Goal: Entertainment & Leisure: Consume media (video, audio)

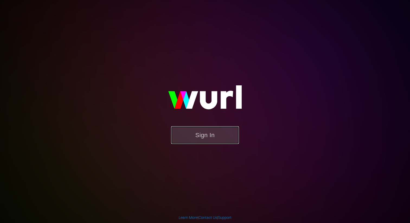
click at [196, 138] on button "Sign In" at bounding box center [205, 135] width 68 height 18
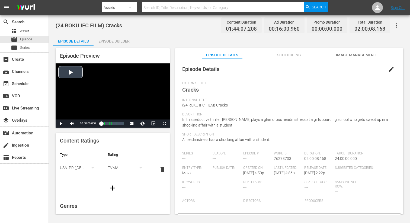
click at [76, 72] on div "Video Player" at bounding box center [113, 91] width 114 height 56
click at [107, 125] on div "Loaded : 0.57% 00:30:45.994 Cracks (4/10) 00:00:02.838 Cue Point 3: 00:26:19.120" at bounding box center [112, 123] width 22 height 5
click at [109, 124] on div "00:28:46.439" at bounding box center [105, 123] width 8 height 5
click at [109, 124] on div "00:37:01.643" at bounding box center [105, 123] width 8 height 5
click at [110, 124] on div "00:46:44.754" at bounding box center [106, 123] width 10 height 5
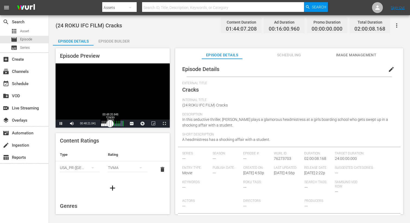
click at [109, 124] on div "00:42:20.914" at bounding box center [105, 123] width 9 height 5
click at [164, 124] on span "Video Player" at bounding box center [164, 124] width 0 height 0
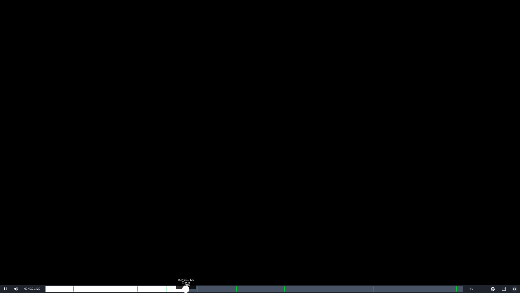
click at [186, 223] on div "Loaded : 30.00% 00:40:21.420 Cracks (5/10) 00:00:29.864 Cue Point 4: 00:34:48.1…" at bounding box center [255, 288] width 418 height 5
click at [192, 223] on div "00:41:59.586 Cracks (5/10)" at bounding box center [192, 288] width 0 height 5
click at [191, 223] on div "00:38:00.189" at bounding box center [118, 288] width 145 height 5
click at [189, 223] on div "00:37:45.839" at bounding box center [118, 288] width 145 height 5
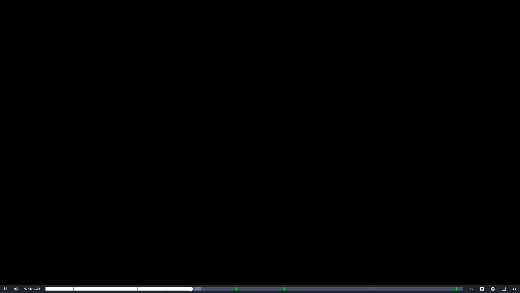
click at [203, 215] on div "Video Player" at bounding box center [260, 142] width 520 height 285
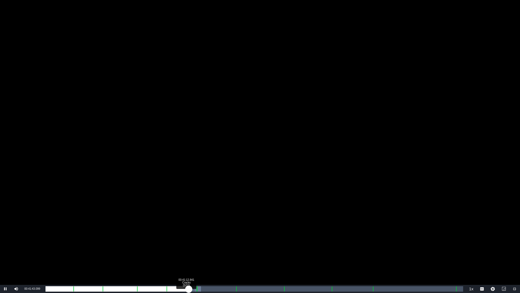
click at [189, 223] on div "00:37:42.859" at bounding box center [117, 288] width 143 height 5
click at [187, 223] on div "00:37:14.898" at bounding box center [117, 288] width 143 height 5
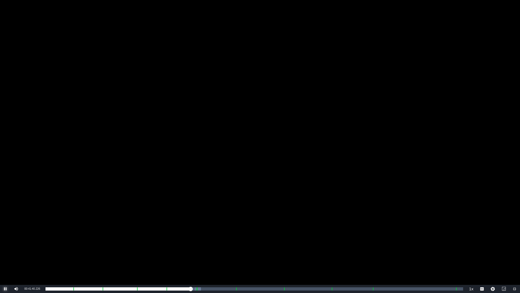
click at [5, 223] on span "Video Player" at bounding box center [5, 289] width 0 height 0
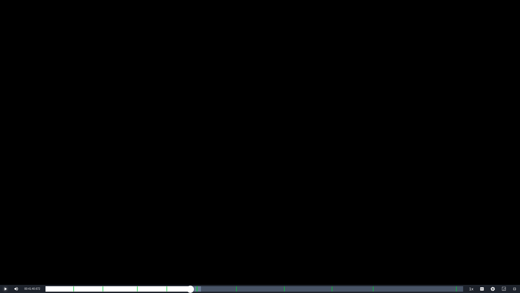
click at [0, 223] on button "Play" at bounding box center [5, 289] width 11 height 8
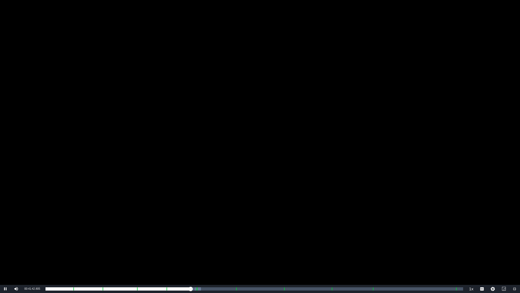
click at [260, 210] on div "Video Player" at bounding box center [260, 142] width 520 height 285
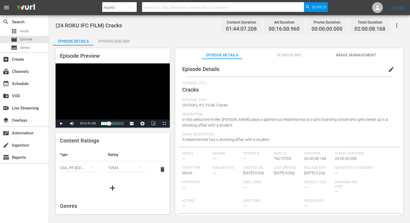
click at [315, 8] on span "Search" at bounding box center [319, 7] width 14 height 10
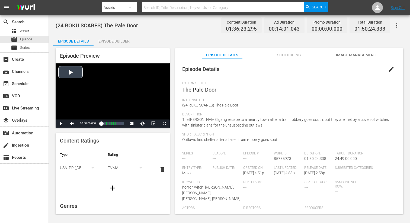
click at [69, 74] on div "Video Player" at bounding box center [113, 91] width 114 height 56
click at [164, 124] on span "Video Player" at bounding box center [164, 124] width 0 height 0
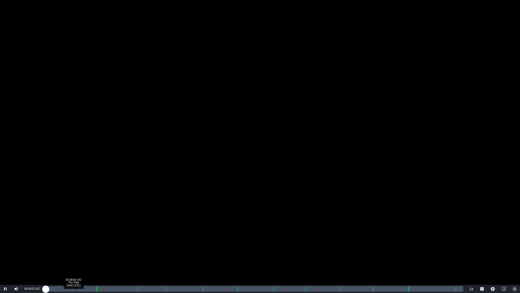
click at [73, 223] on div "Loaded : 0.41% 00:08:05.441 The Pale Door (1/11) 00:00:03.033" at bounding box center [255, 288] width 418 height 5
click at [93, 223] on div "Loaded : 7.48% 00:12:31.789 The Pale Door (1/11) 00:07:09.962" at bounding box center [255, 288] width 418 height 5
click at [135, 223] on div "Loaded : 13.29% 00:23:46.251 The Pale Door (2/11) 00:12:33.543 [GEOGRAPHIC_DATA…" at bounding box center [255, 288] width 418 height 5
click at [164, 223] on div "Loaded : 23.16% 00:31:25.917 The Pale Door (3/11) 00:21:47.657 Cue Point 3: 00:…" at bounding box center [255, 288] width 418 height 5
click at [196, 223] on div "Loaded : 31.15% 00:39:18.470 The Pale Door (4/11) 00:29:27.019 Cue Point 3: 00:…" at bounding box center [255, 288] width 418 height 5
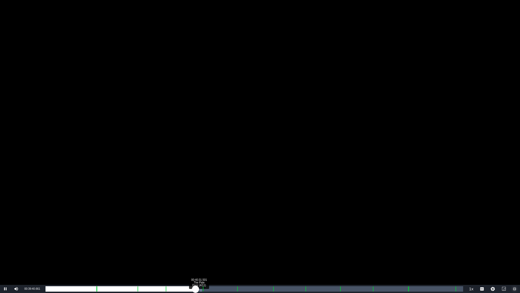
click at [196, 223] on div "00:35:40.489" at bounding box center [121, 288] width 150 height 5
click at [202, 223] on div "00:37:01.296" at bounding box center [124, 288] width 156 height 5
click at [235, 223] on div "Loaded : 38.94% 00:50:11.453 The Pale Door (5/11) 00:37:15.020 Cue Point 5: 00:…" at bounding box center [255, 288] width 418 height 5
click at [234, 223] on div "00:46:15.750" at bounding box center [141, 288] width 190 height 5
click at [267, 223] on div "Loaded : 48.08% 00:58:34.078 The Pale Door (6/11) 00:45:51.543 Cue Point 5: 00:…" at bounding box center [255, 288] width 418 height 5
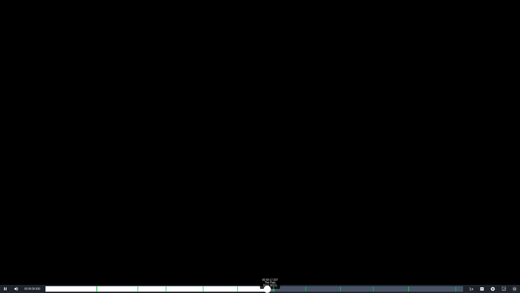
click at [267, 223] on div "00:52:38.432" at bounding box center [157, 288] width 222 height 5
click at [289, 223] on div "Loaded : 55.77% 01:04:13.457 The Pale Door (7/11) 00:53:21.721 [GEOGRAPHIC_DATA…" at bounding box center [255, 288] width 418 height 5
click at [296, 223] on div "Loaded : 60.75% 01:06:00.855 The Pale Door (7/11) 00:58:13.508 [GEOGRAPHIC_DATA…" at bounding box center [255, 288] width 418 height 5
click at [300, 223] on div "01:07:09.590 The Pale Door (7/11)" at bounding box center [300, 288] width 0 height 5
click at [300, 223] on div "01:01:13.800" at bounding box center [173, 288] width 254 height 5
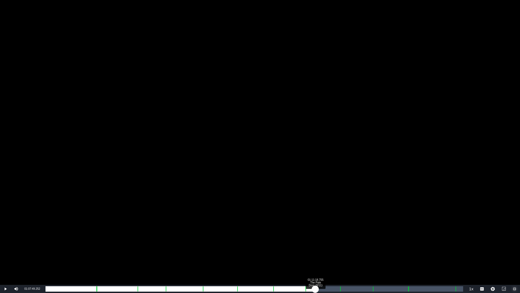
click at [315, 223] on div "Loaded : 64.70% 01:11:18.755 The Pale Door (8/11) 01:01:48.846 [GEOGRAPHIC_DATA…" at bounding box center [255, 288] width 418 height 5
click at [331, 223] on div "Loaded : 65.84% 01:14:40.664 The Pale Door (8/11) 01:03:18.395 [GEOGRAPHIC_DATA…" at bounding box center [255, 288] width 418 height 5
click at [334, 223] on div "01:07:36.433" at bounding box center [190, 288] width 289 height 5
click at [334, 223] on div "01:08:19.343" at bounding box center [190, 288] width 289 height 5
click at [369, 223] on div "01:25:25.055 The Pale Door (9/11)" at bounding box center [369, 288] width 0 height 5
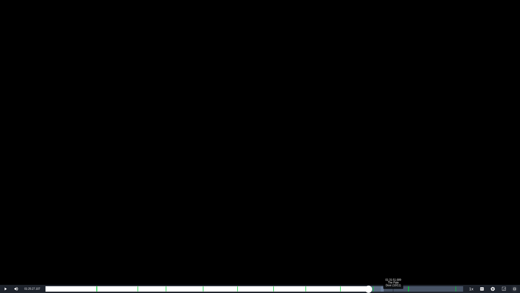
click at [393, 223] on div "Loaded : 81.00% 01:31:51.689 The Pale Door (10/11) 01:17:26.685 [GEOGRAPHIC_DAT…" at bounding box center [255, 288] width 418 height 5
click at [399, 223] on div "01:33:21.904 The Pale Door (10/11)" at bounding box center [399, 288] width 0 height 5
click at [404, 223] on div "01:24:12.915" at bounding box center [225, 288] width 358 height 5
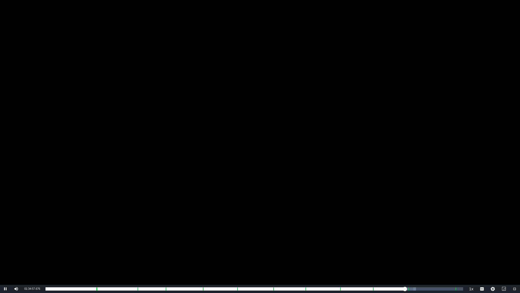
click at [409, 223] on div "Video Player" at bounding box center [260, 142] width 520 height 285
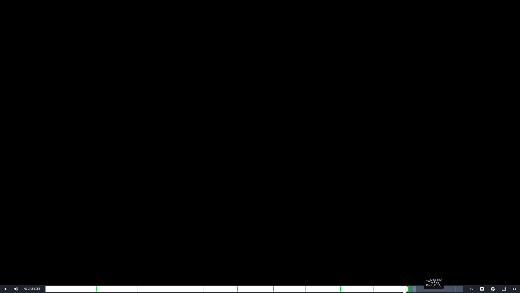
click at [409, 223] on div "Loaded : 88.69% 01:42:57.560 The Pale Door (11/11) 01:24:57.311 [GEOGRAPHIC_DAT…" at bounding box center [255, 288] width 418 height 5
click at [409, 223] on div "Loaded : 94.81% 01:44:10.591 The Pale Door (11/11) 01:31:05.780 [GEOGRAPHIC_DAT…" at bounding box center [254, 289] width 423 height 8
click at [409, 223] on div "01:29:22.623" at bounding box center [238, 288] width 385 height 5
click at [409, 223] on div "01:30:14.243" at bounding box center [240, 288] width 388 height 5
click at [409, 223] on div "01:31:09.572" at bounding box center [241, 288] width 390 height 5
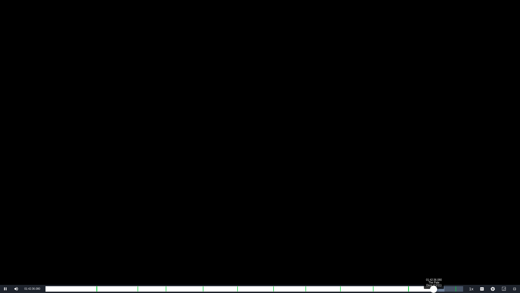
click at [409, 223] on div "01:30:52.857" at bounding box center [240, 288] width 388 height 5
click at [409, 223] on div "01:31:43.801" at bounding box center [242, 288] width 393 height 5
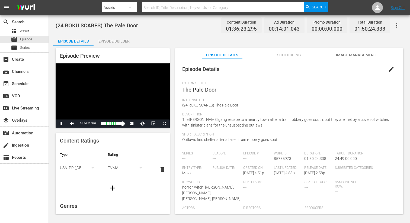
click at [146, 99] on div "Video Player" at bounding box center [113, 91] width 114 height 56
click at [164, 124] on span "Video Player" at bounding box center [164, 124] width 0 height 0
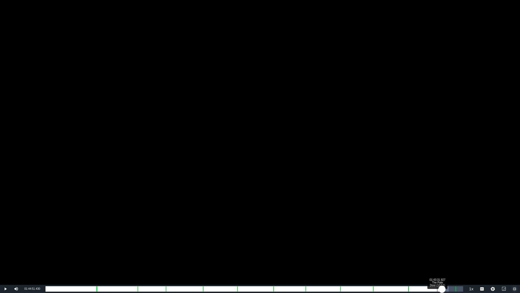
click at [409, 223] on div "Loaded : 96.48% 01:43:31.927 The Pale Door (11/11) 01:32:50.536 Cue Point 10: 0…" at bounding box center [255, 288] width 418 height 5
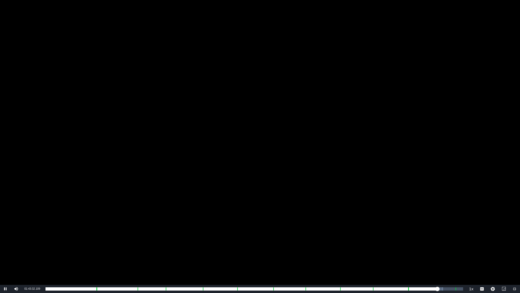
click at [248, 217] on div "Video Player" at bounding box center [260, 142] width 520 height 285
click at [5, 223] on span "Video Player" at bounding box center [5, 289] width 0 height 0
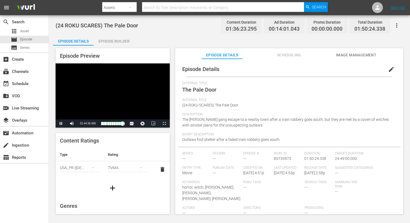
click at [125, 90] on div "Video Player" at bounding box center [113, 91] width 114 height 56
